Goal: Information Seeking & Learning: Check status

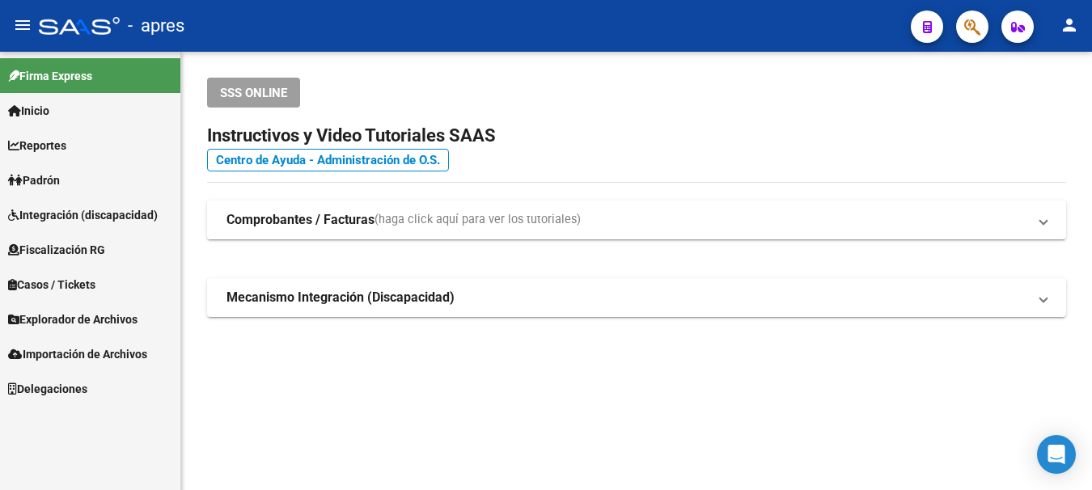
click at [978, 23] on icon "button" at bounding box center [973, 27] width 16 height 19
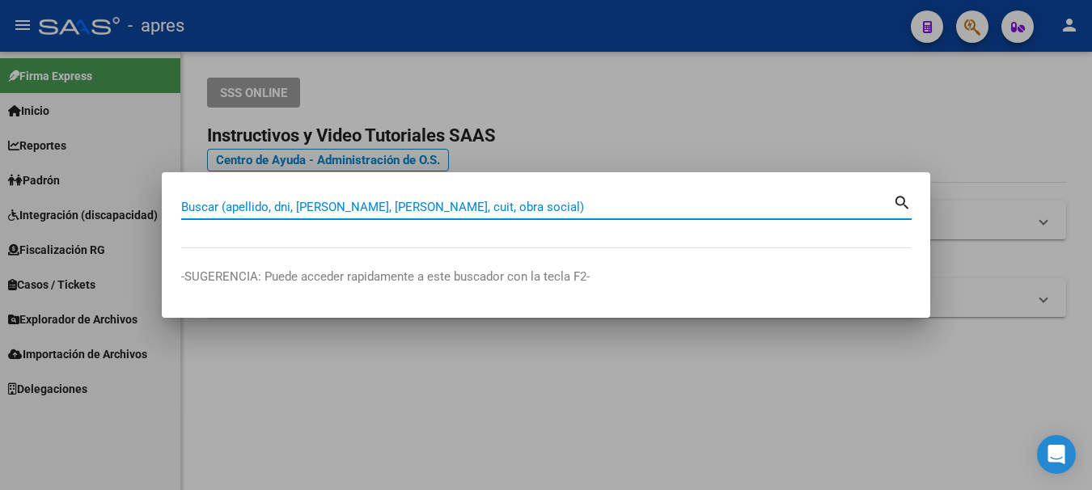
paste input "20393388057"
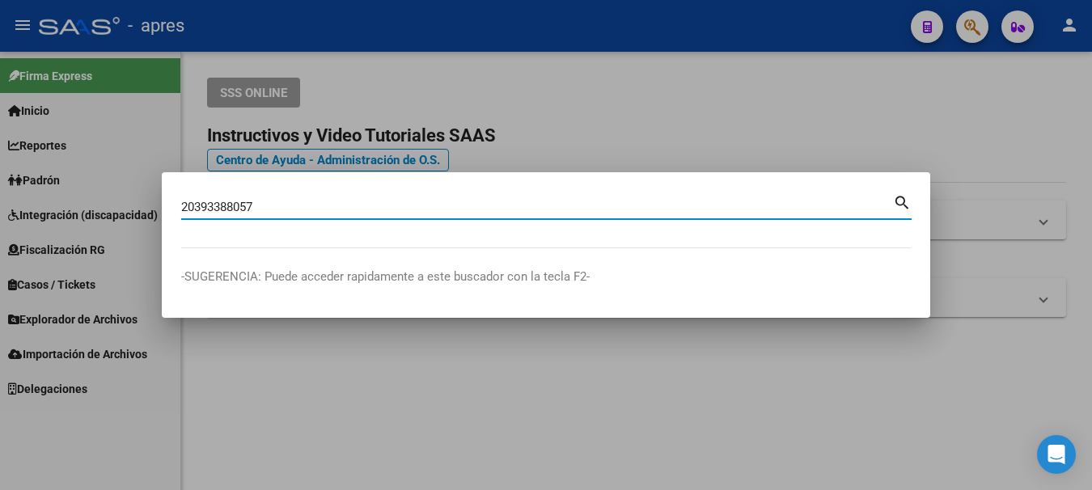
type input "20393388057"
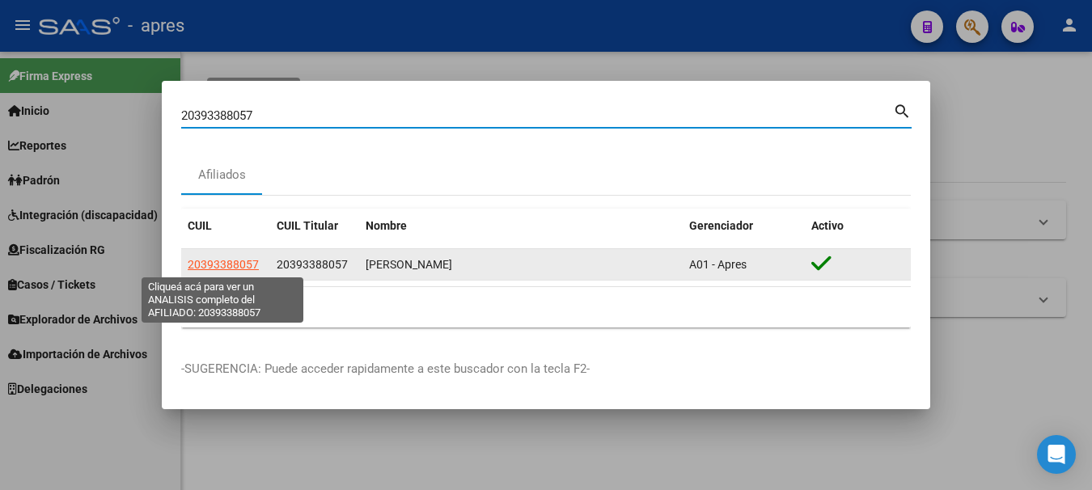
click at [252, 259] on span "20393388057" at bounding box center [223, 264] width 71 height 13
type textarea "20393388057"
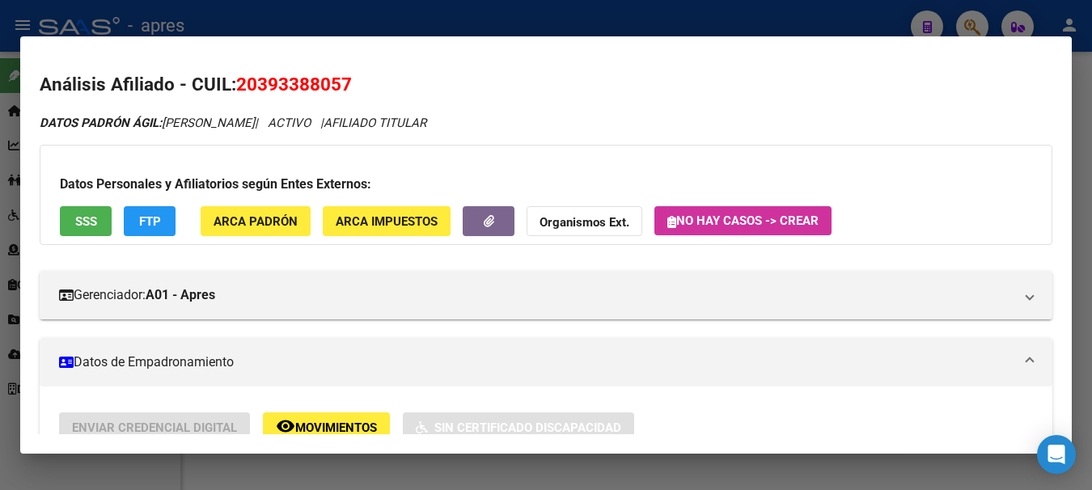
click at [90, 214] on span "SSS" at bounding box center [86, 221] width 22 height 15
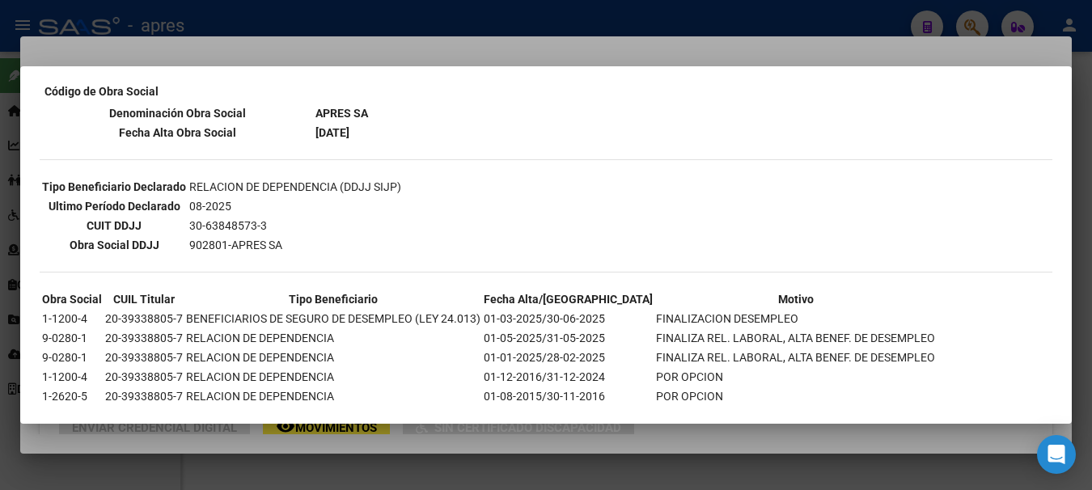
scroll to position [940, 0]
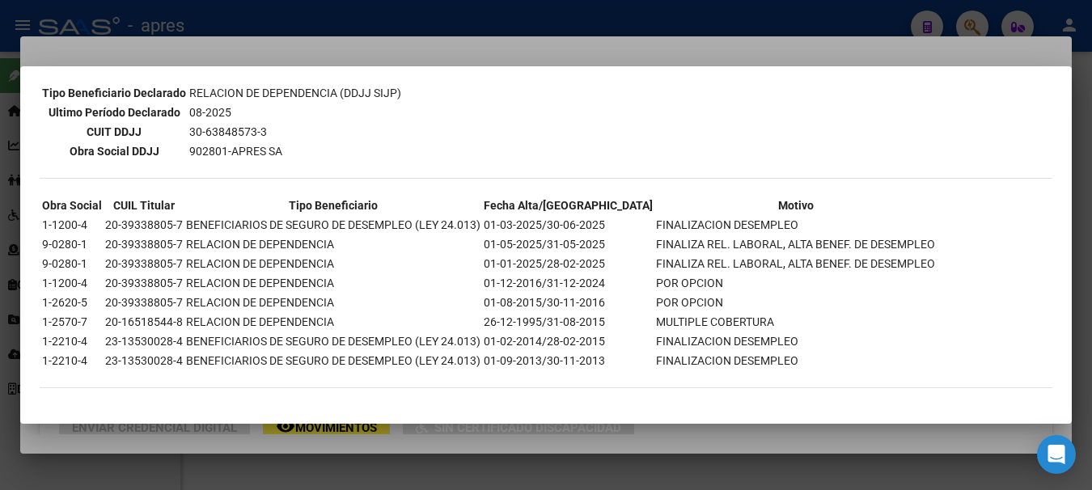
click at [747, 217] on td "FINALIZACION DESEMPLEO" at bounding box center [795, 225] width 281 height 18
drag, startPoint x: 185, startPoint y: 223, endPoint x: 767, endPoint y: 223, distance: 581.8
click at [770, 223] on tr "1-1200-4 20-39338805-7 BENEFICIARIOS DE SEGURO DE DESEMPLEO (LEY 24.013) 01-03-…" at bounding box center [488, 225] width 895 height 18
copy tr "BENEFICIARIOS DE SEGURO DE DESEMPLEO (LEY 24.013) 01-03-2025/30-06-2025 FINALIZ…"
